Goal: Information Seeking & Learning: Learn about a topic

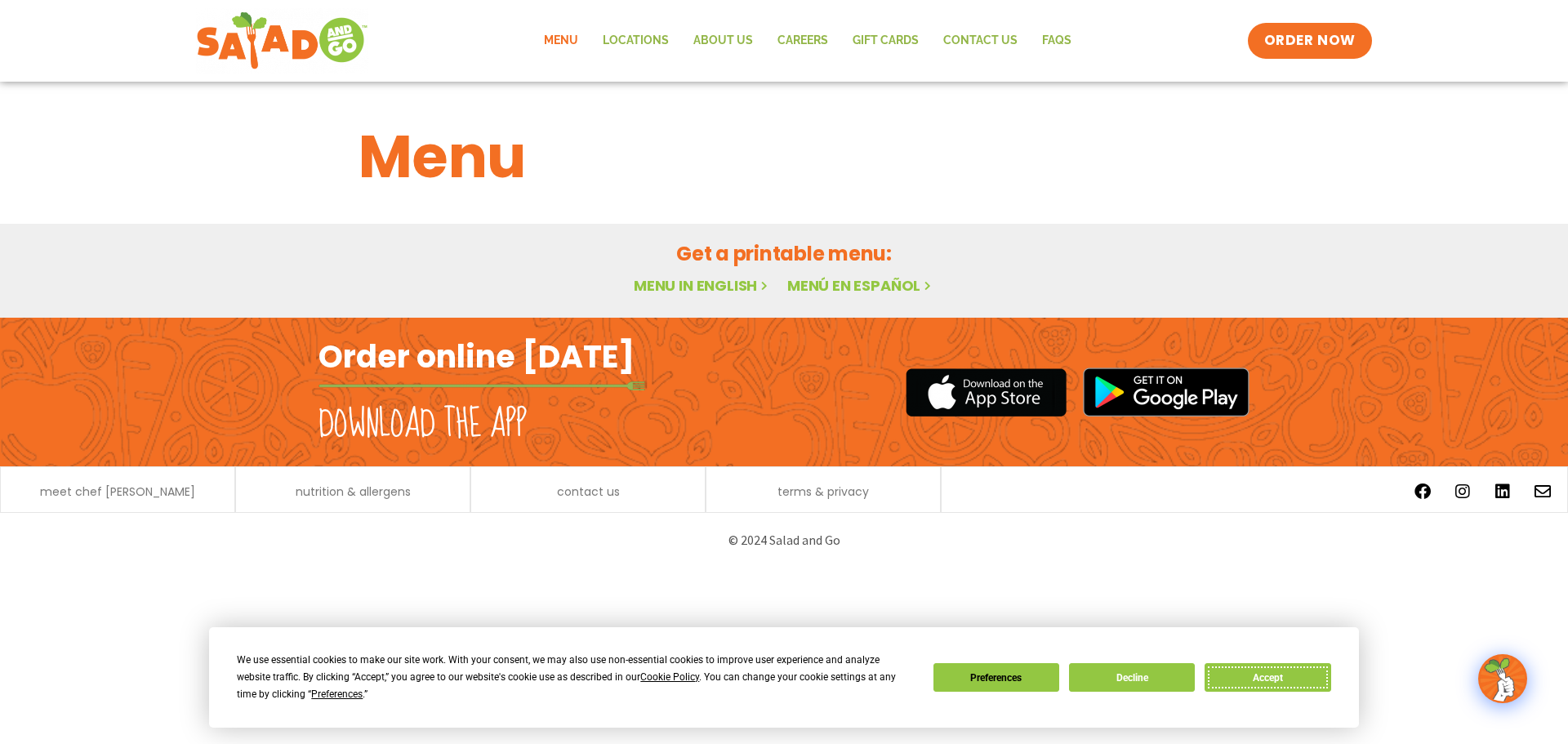
click at [1286, 679] on button "Accept" at bounding box center [1267, 677] width 126 height 29
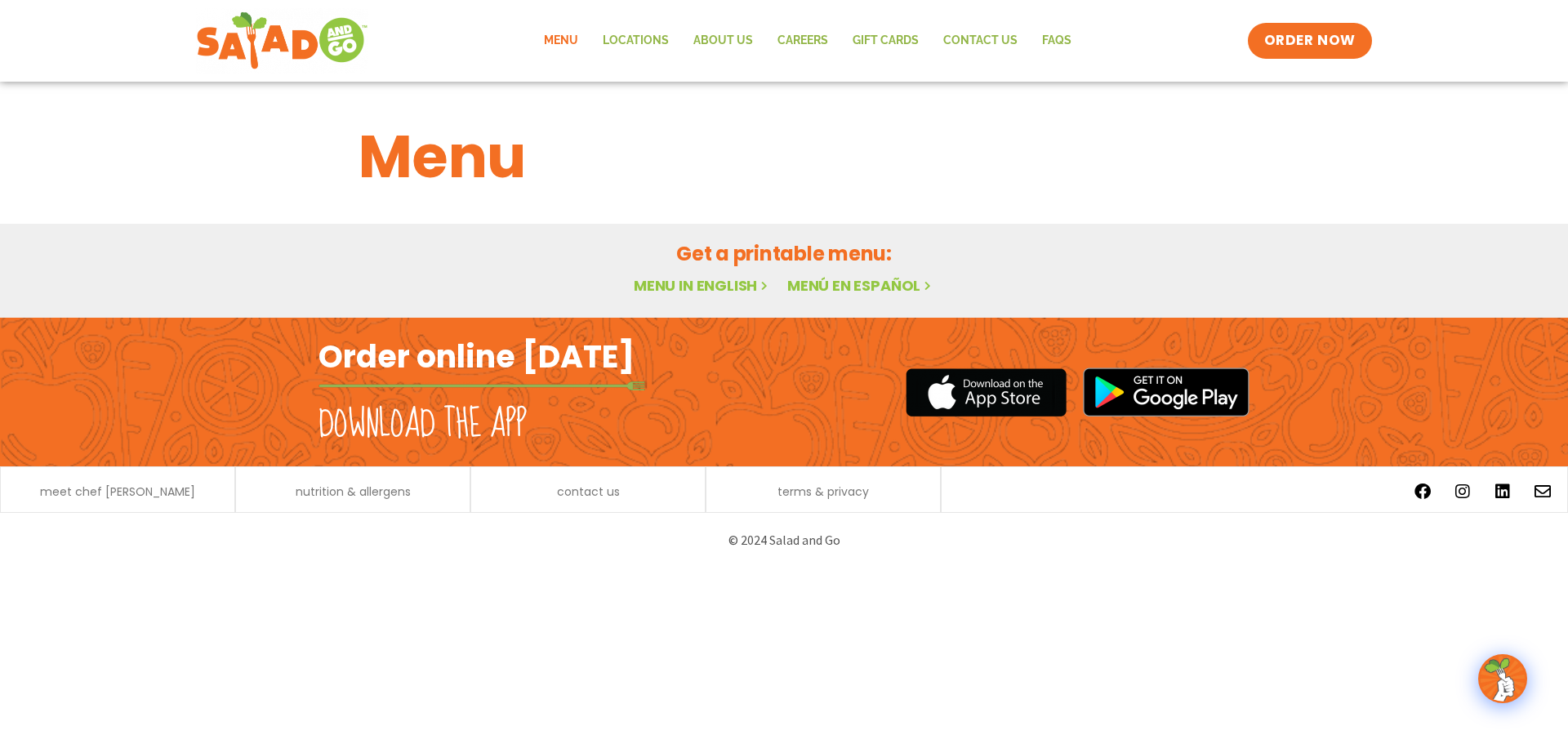
click at [700, 288] on link "Menu in English" at bounding box center [701, 285] width 137 height 20
click at [552, 44] on link "Menu" at bounding box center [560, 40] width 58 height 38
click at [714, 283] on link "Menu in English" at bounding box center [701, 285] width 137 height 20
